Goal: Browse casually: Explore the website without a specific task or goal

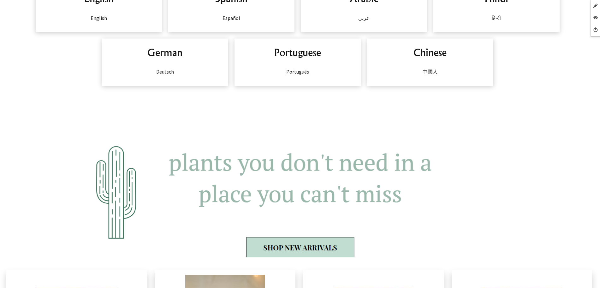
scroll to position [552, 0]
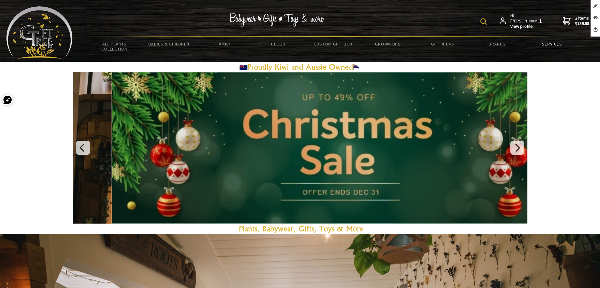
click at [537, 44] on link "Services" at bounding box center [551, 43] width 55 height 13
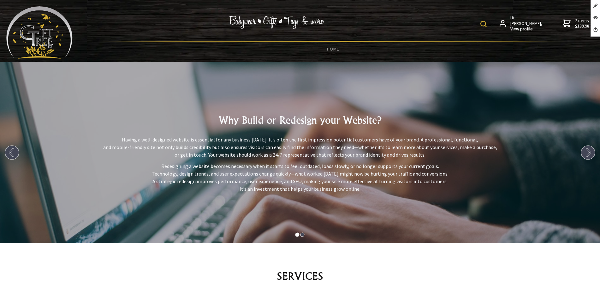
click at [15, 36] on img at bounding box center [39, 32] width 66 height 52
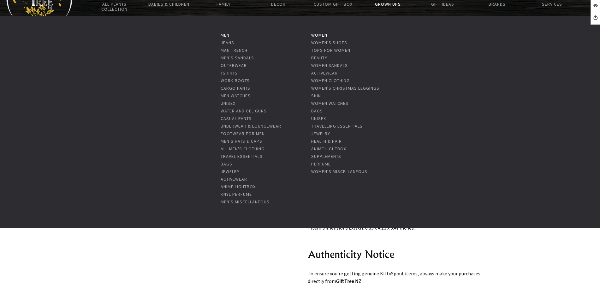
scroll to position [39, 0]
